Goal: Transaction & Acquisition: Book appointment/travel/reservation

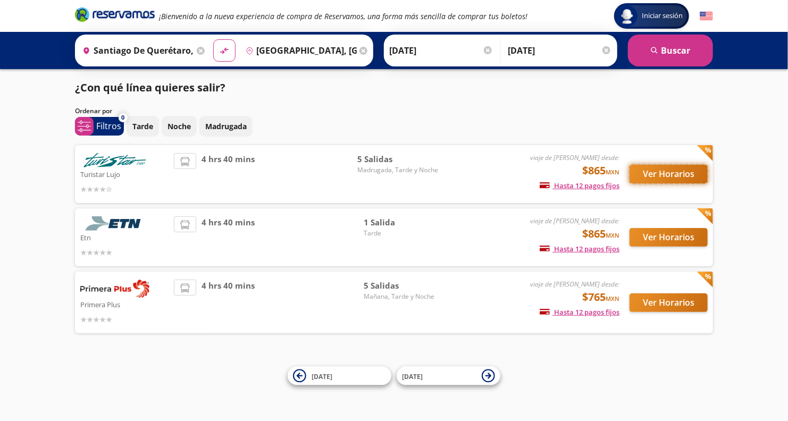
click at [671, 179] on button "Ver Horarios" at bounding box center [668, 174] width 78 height 19
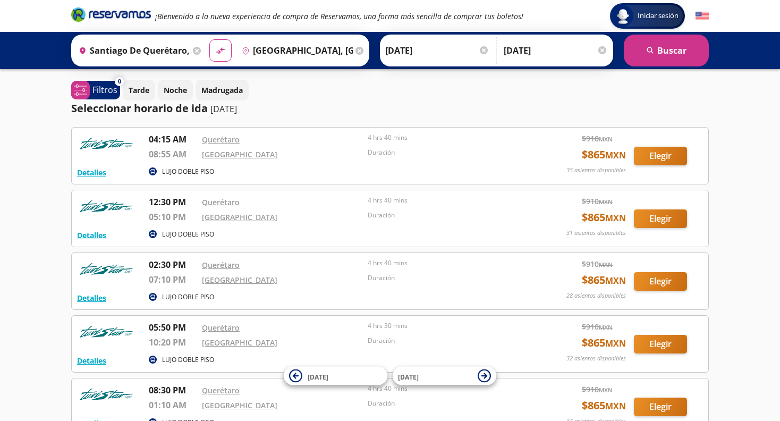
click at [149, 294] on circle at bounding box center [153, 297] width 8 height 8
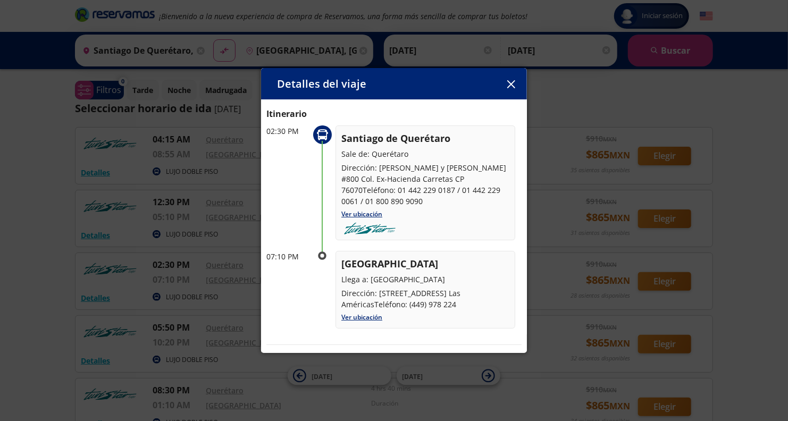
scroll to position [36, 0]
click at [516, 79] on button "button" at bounding box center [511, 84] width 16 height 16
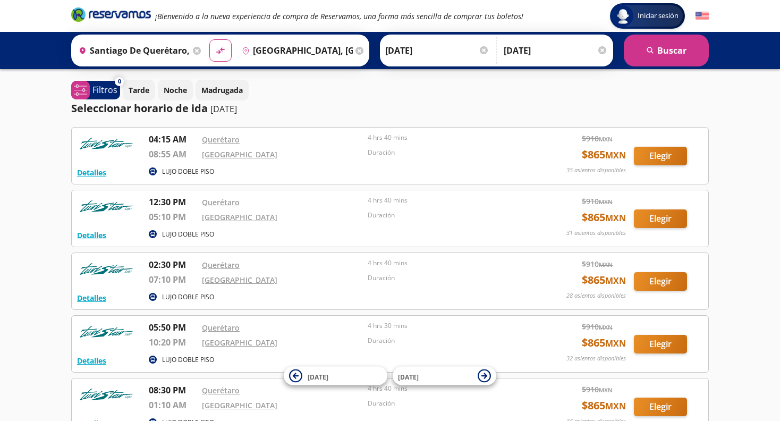
click at [175, 234] on p "LUJO DOBLE PISO" at bounding box center [188, 235] width 52 height 10
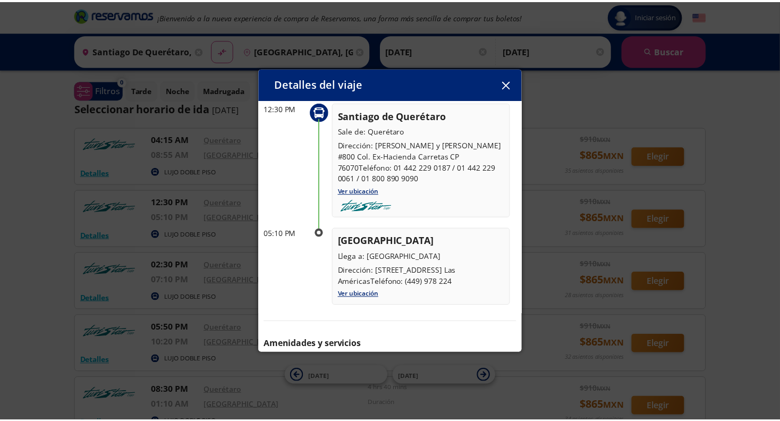
scroll to position [99, 0]
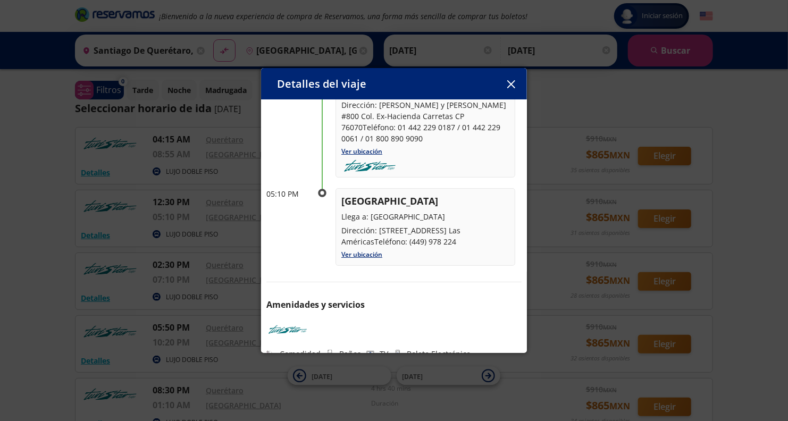
click at [509, 78] on button "button" at bounding box center [511, 84] width 16 height 16
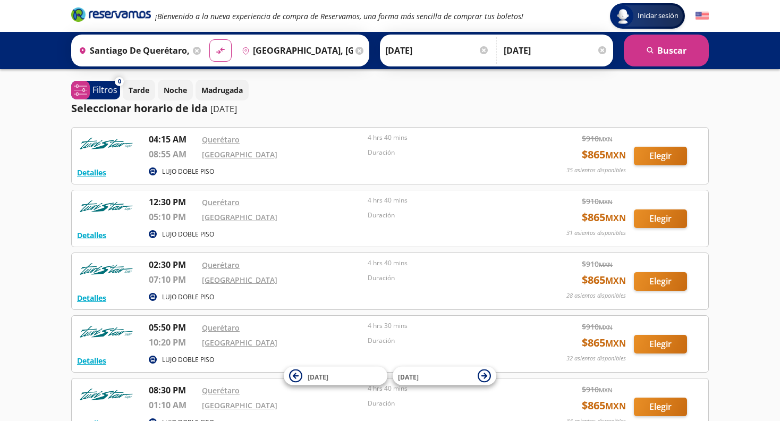
scroll to position [113, 0]
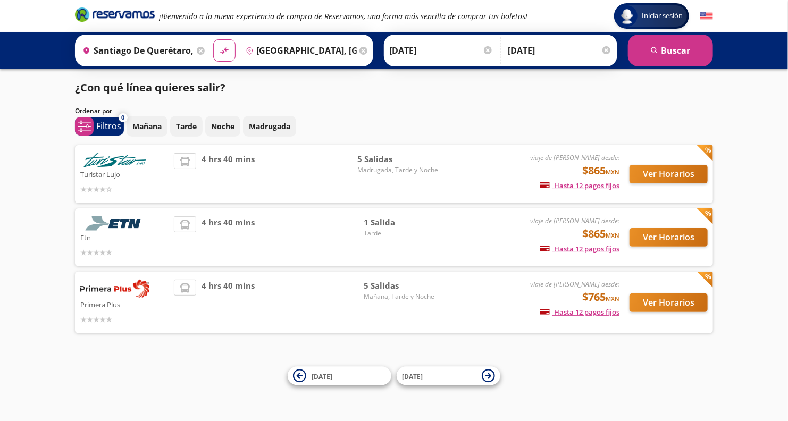
click at [372, 223] on span "1 Salida" at bounding box center [400, 222] width 74 height 12
click at [624, 242] on div "Ver Horarios" at bounding box center [663, 237] width 88 height 42
click at [637, 242] on button "Ver Horarios" at bounding box center [668, 237] width 78 height 19
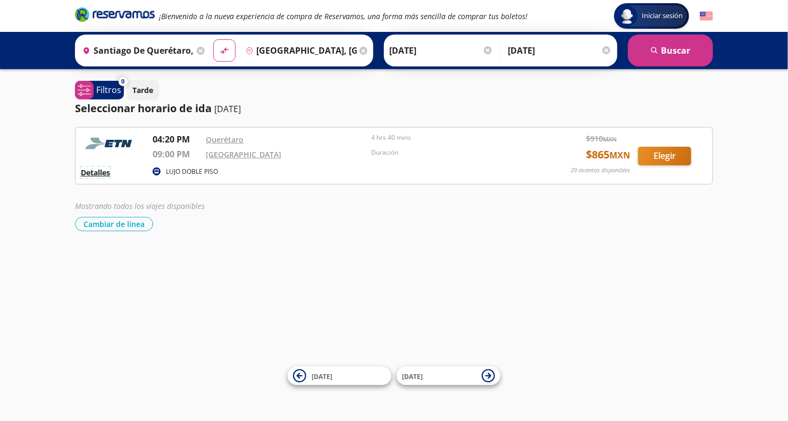
click at [89, 167] on button "Detalles" at bounding box center [95, 172] width 29 height 11
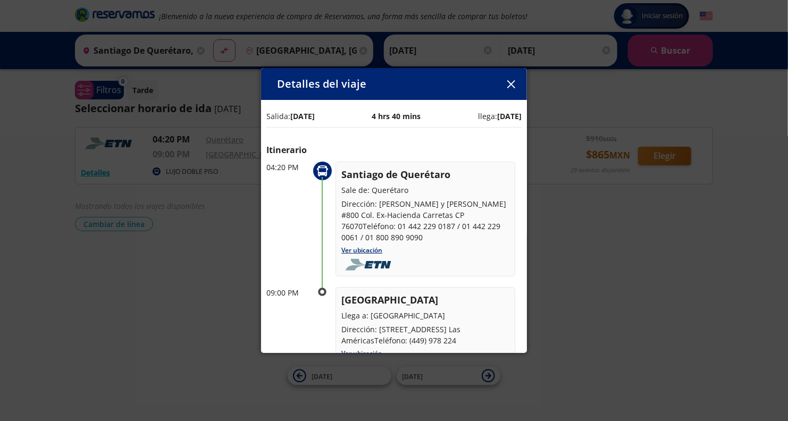
click at [512, 79] on button "button" at bounding box center [511, 84] width 16 height 16
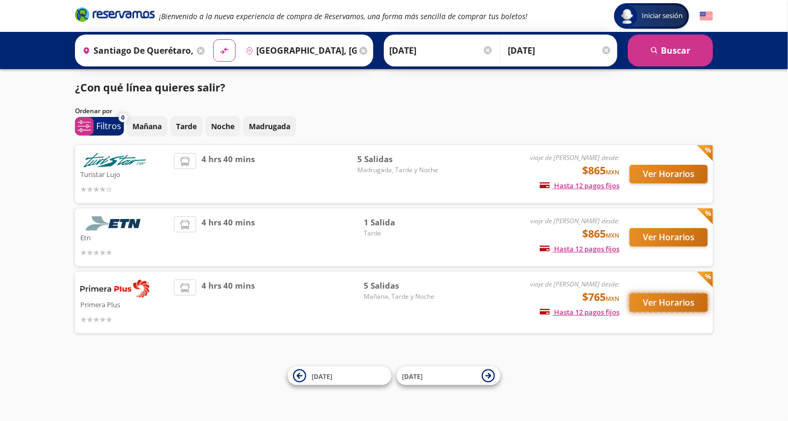
click at [667, 305] on button "Ver Horarios" at bounding box center [668, 302] width 78 height 19
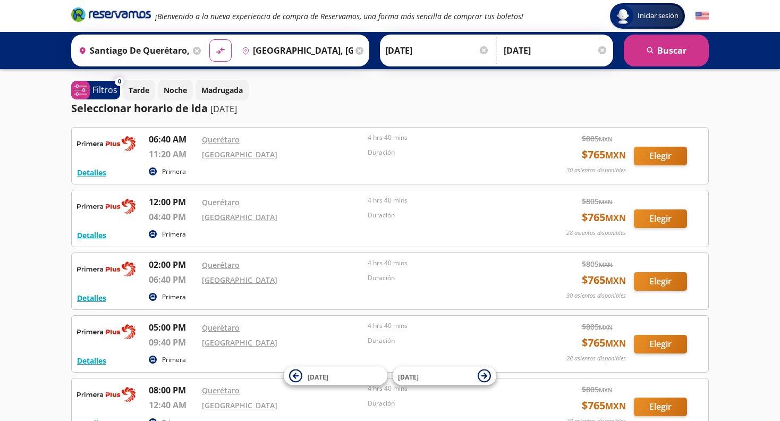
click at [153, 173] on circle at bounding box center [153, 171] width 8 height 8
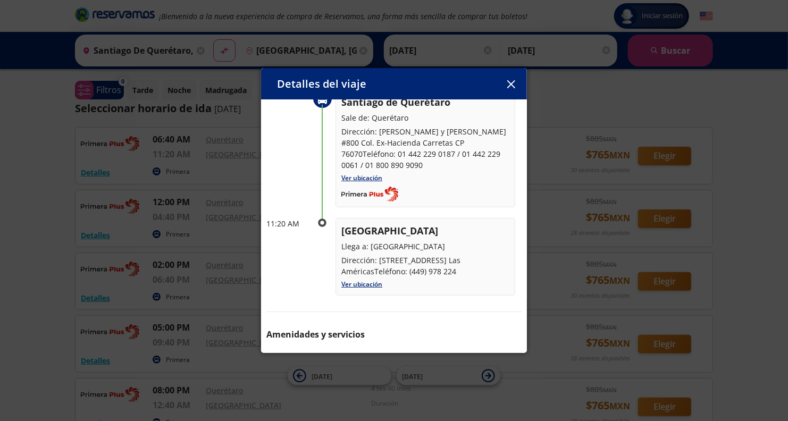
scroll to position [102, 0]
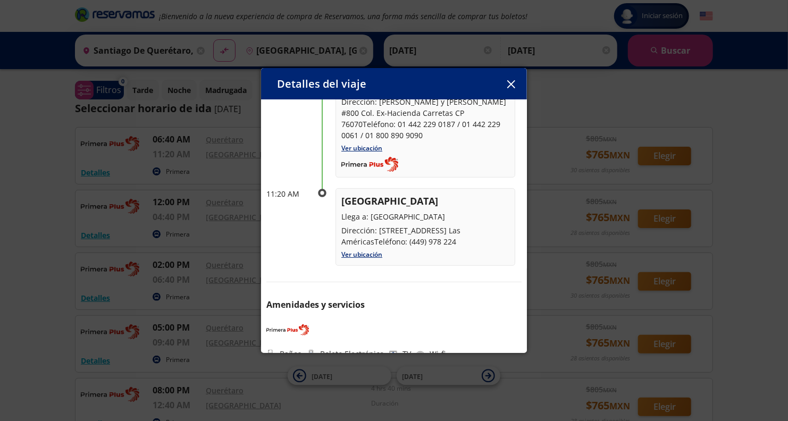
click at [509, 87] on icon "button" at bounding box center [511, 84] width 8 height 8
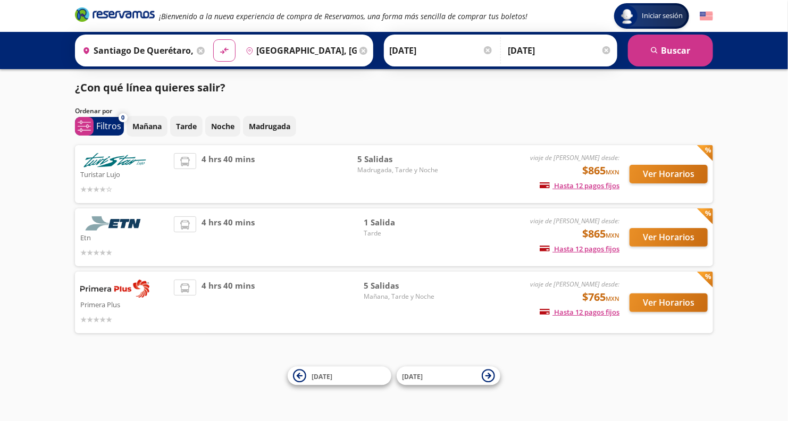
click at [222, 159] on span "4 hrs 40 mins" at bounding box center [227, 174] width 53 height 42
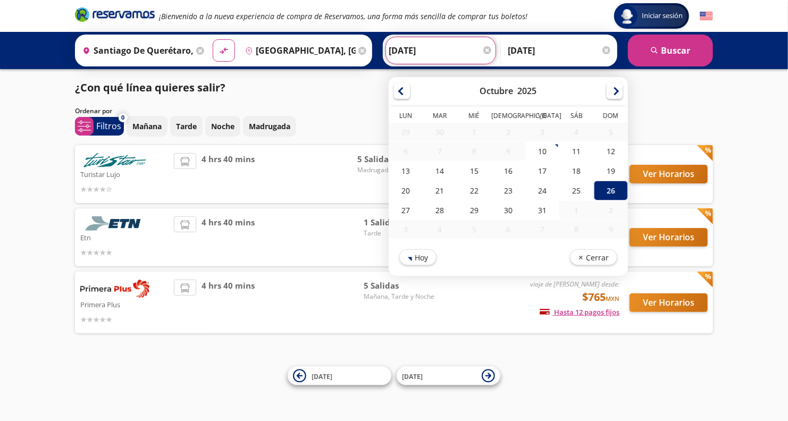
click at [411, 51] on input "[DATE]" at bounding box center [440, 50] width 104 height 27
click at [602, 189] on div "26" at bounding box center [611, 191] width 34 height 20
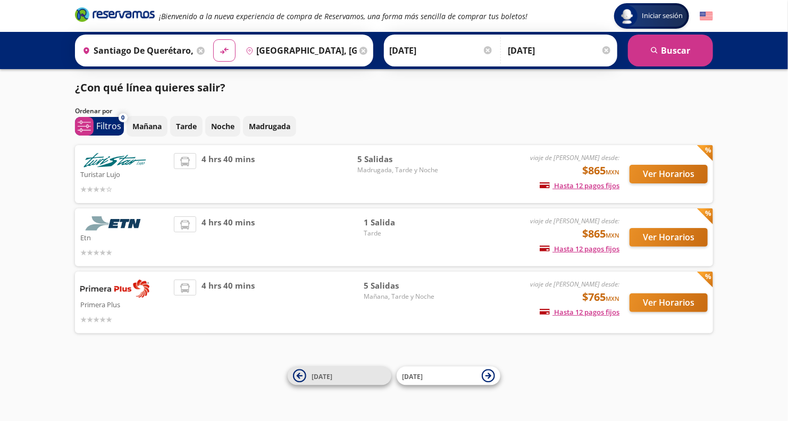
click at [298, 373] on icon at bounding box center [299, 375] width 13 height 13
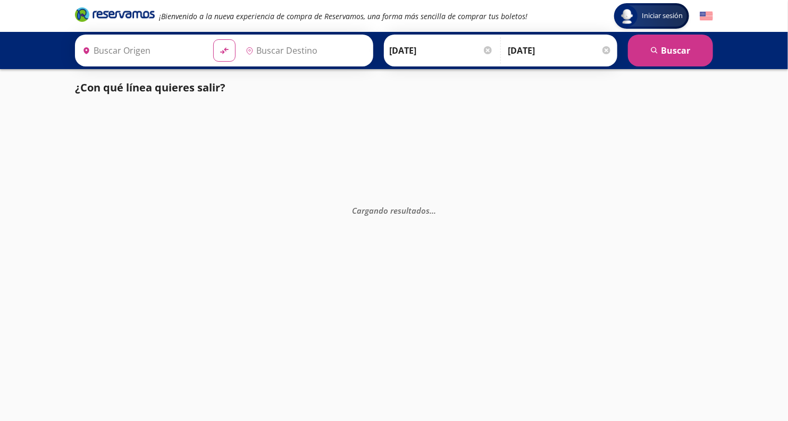
type input "Santiago de Querétaro, [GEOGRAPHIC_DATA]"
type input "[GEOGRAPHIC_DATA], [GEOGRAPHIC_DATA]"
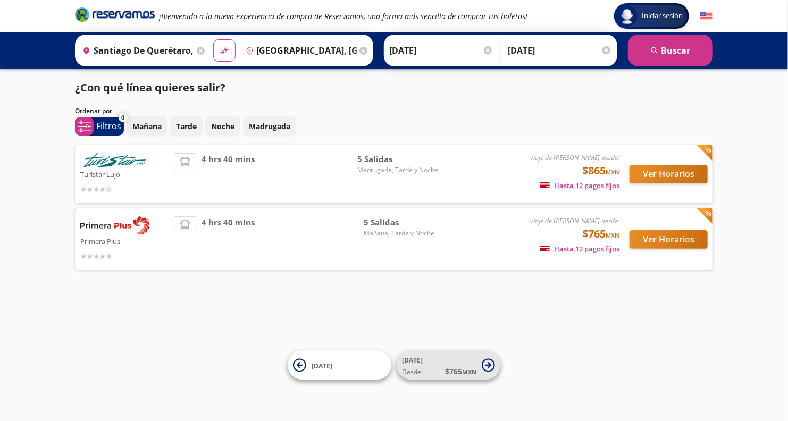
click at [491, 364] on icon at bounding box center [488, 365] width 6 height 6
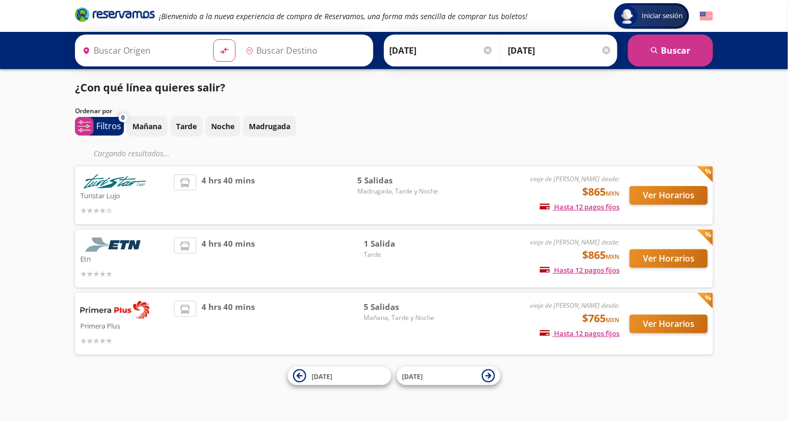
type input "Santiago de Querétaro, [GEOGRAPHIC_DATA]"
type input "[GEOGRAPHIC_DATA], [GEOGRAPHIC_DATA]"
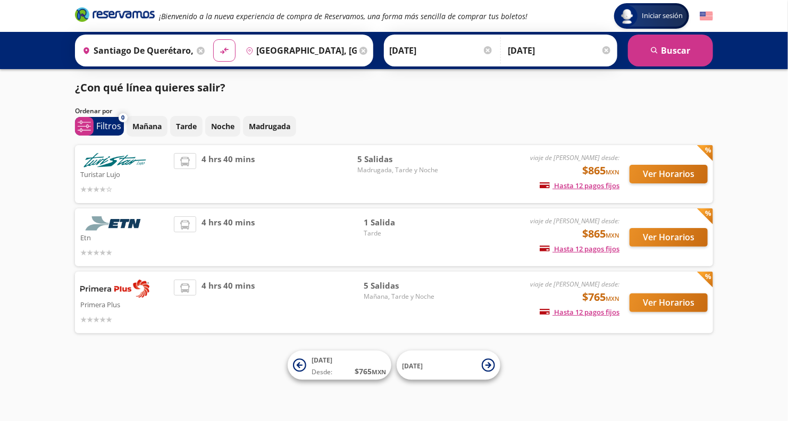
click at [428, 52] on input "[DATE]" at bounding box center [441, 50] width 104 height 27
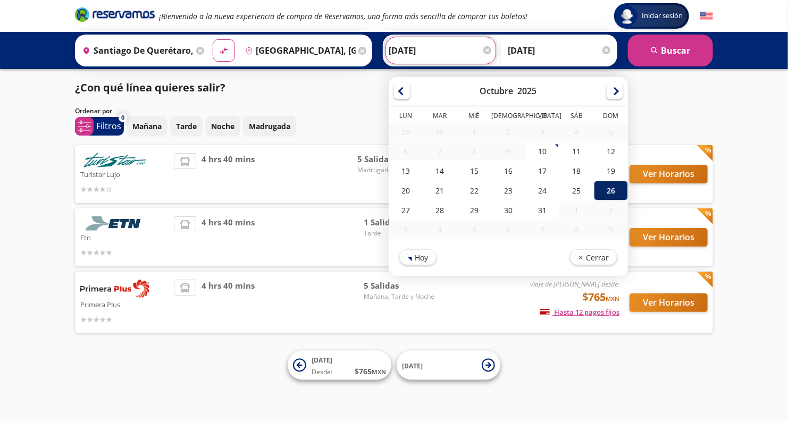
click at [594, 187] on div "26" at bounding box center [611, 191] width 34 height 20
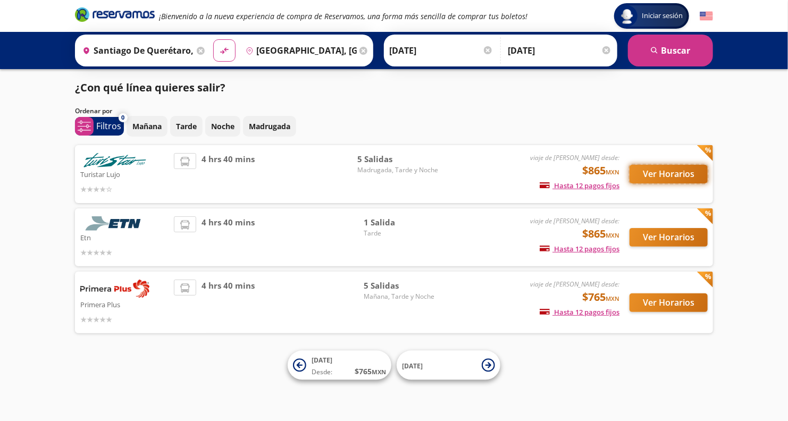
click at [667, 179] on button "Ver Horarios" at bounding box center [668, 174] width 78 height 19
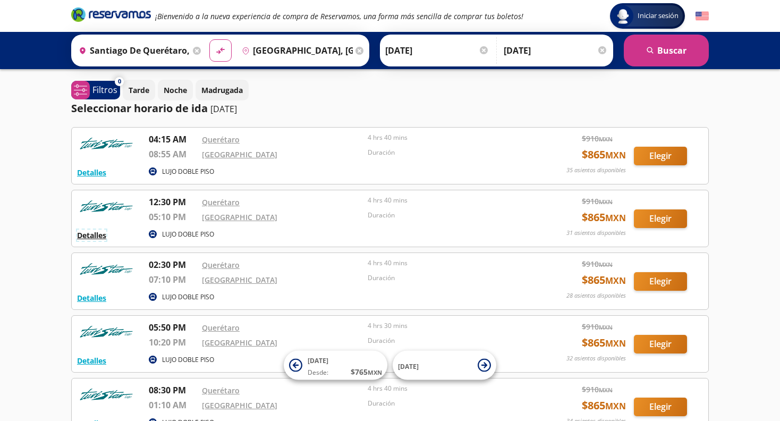
click at [94, 233] on button "Detalles" at bounding box center [91, 235] width 29 height 11
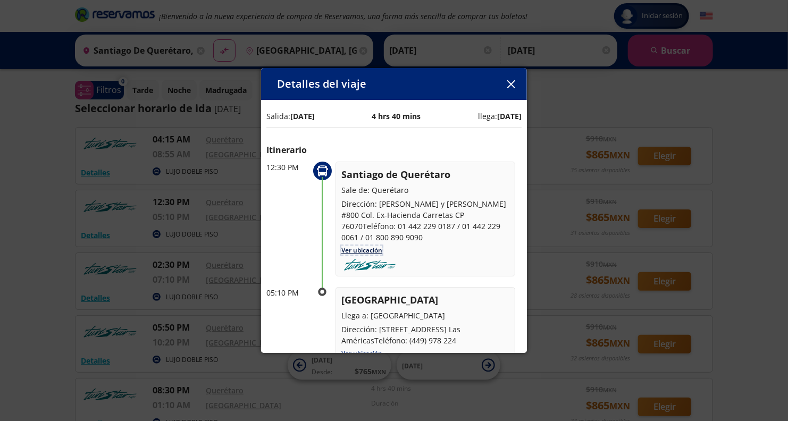
click at [367, 246] on link "Ver ubicación" at bounding box center [361, 250] width 41 height 9
click at [506, 82] on button "button" at bounding box center [511, 84] width 16 height 16
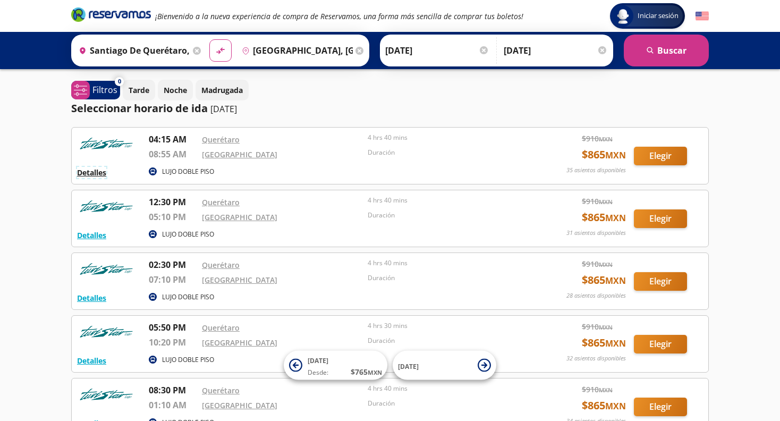
click at [99, 173] on button "Detalles" at bounding box center [91, 172] width 29 height 11
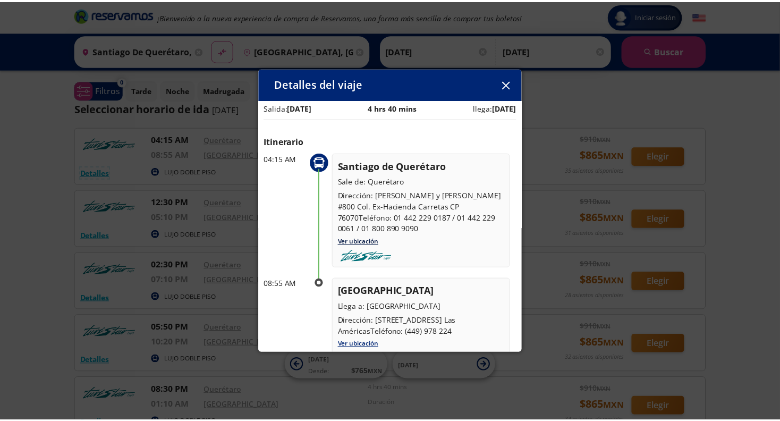
scroll to position [10, 0]
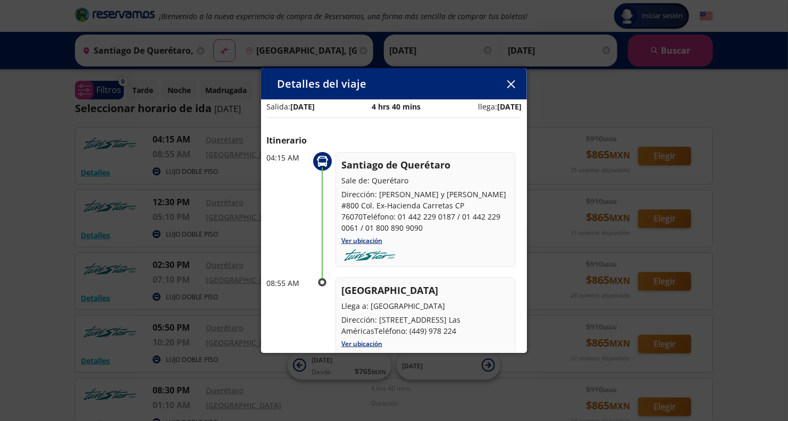
click at [502, 84] on div "Detalles del viaje" at bounding box center [394, 84] width 266 height 32
click at [510, 82] on icon "button" at bounding box center [511, 84] width 8 height 8
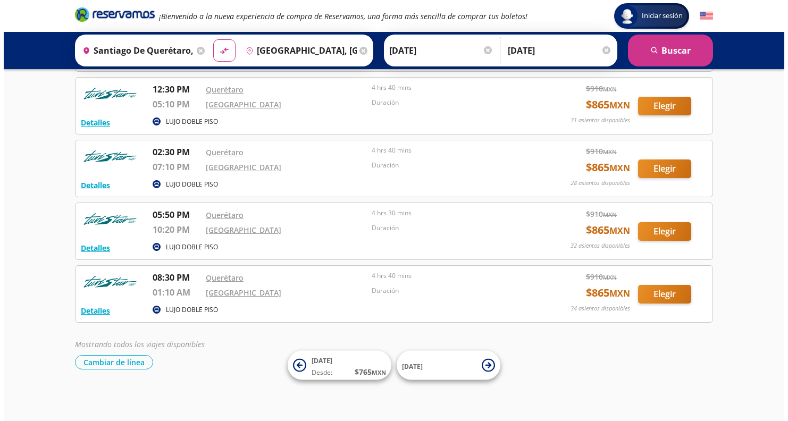
scroll to position [0, 0]
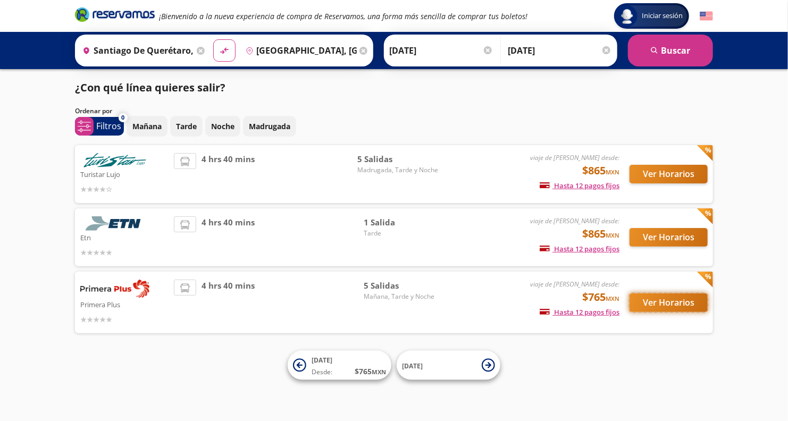
click at [656, 305] on button "Ver Horarios" at bounding box center [668, 302] width 78 height 19
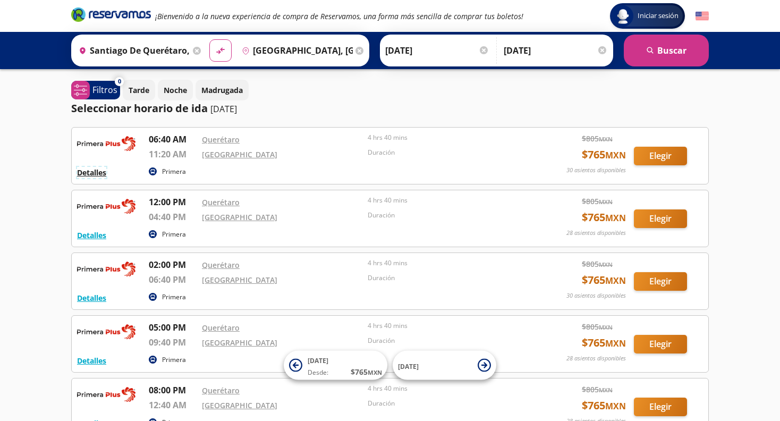
click at [93, 173] on button "Detalles" at bounding box center [91, 172] width 29 height 11
